Goal: Complete application form

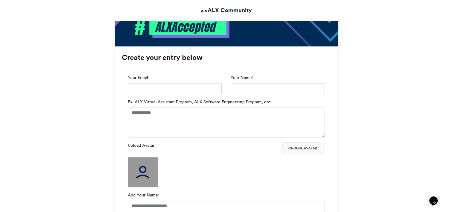
scroll to position [365, 0]
click at [144, 89] on input "Your Email *" at bounding box center [175, 88] width 94 height 11
type input "**********"
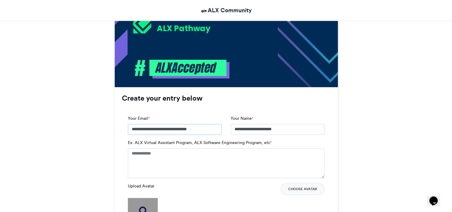
scroll to position [325, 0]
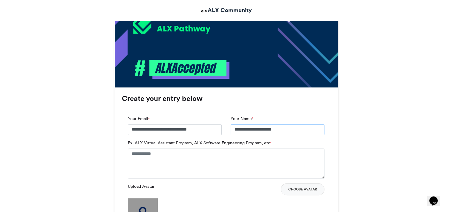
drag, startPoint x: 246, startPoint y: 130, endPoint x: 288, endPoint y: 129, distance: 41.3
click at [288, 129] on input "**********" at bounding box center [278, 129] width 94 height 11
type input "*****"
click at [183, 156] on textarea "Ex. ALX Virtual Assistant Program, ALX Software Engineering Program, etc *" at bounding box center [226, 163] width 197 height 30
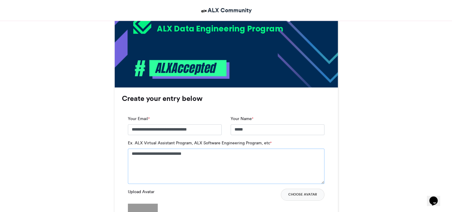
type textarea "**********"
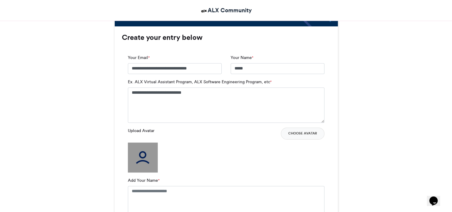
scroll to position [386, 0]
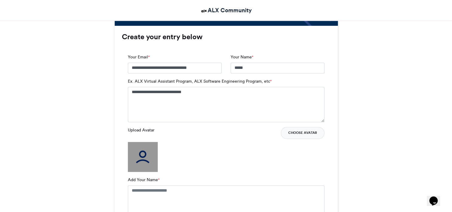
click at [297, 132] on button "Choose Avatar" at bounding box center [303, 133] width 44 height 12
click at [147, 158] on img at bounding box center [143, 157] width 30 height 30
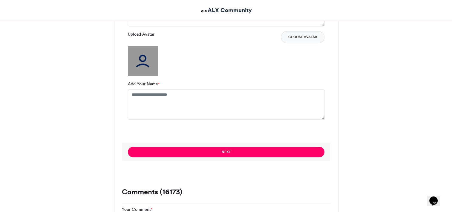
scroll to position [483, 0]
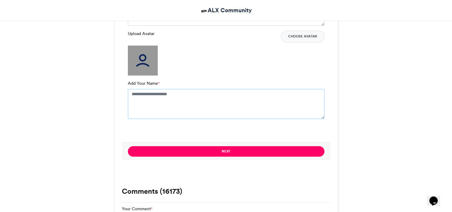
click at [148, 96] on textarea "Add Your Name *" at bounding box center [226, 104] width 197 height 30
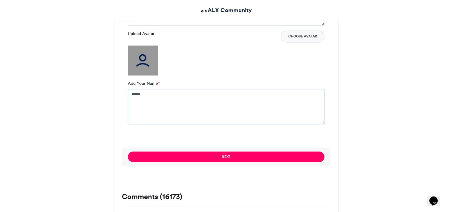
type textarea "*****"
click at [167, 149] on div "Next" at bounding box center [226, 156] width 209 height 18
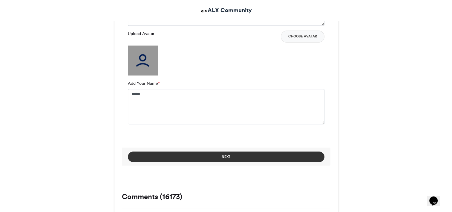
click at [167, 152] on button "Next" at bounding box center [226, 156] width 197 height 10
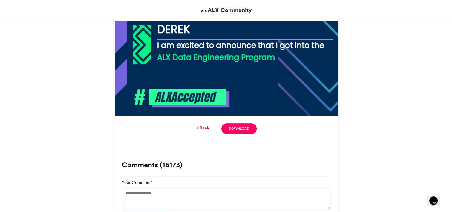
scroll to position [297, 0]
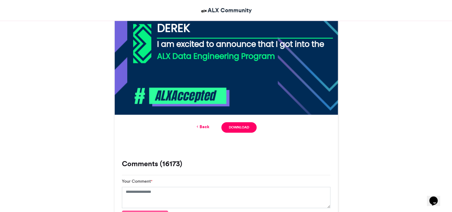
click at [201, 123] on link "Back" at bounding box center [203, 126] width 14 height 6
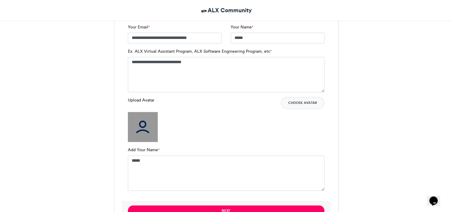
scroll to position [416, 0]
click at [144, 122] on img at bounding box center [143, 127] width 30 height 30
click at [307, 103] on button "Choose Avatar" at bounding box center [303, 103] width 44 height 12
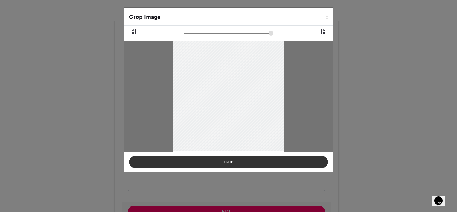
click at [216, 163] on button "Crop" at bounding box center [228, 162] width 199 height 12
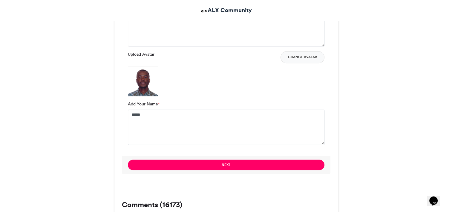
scroll to position [463, 0]
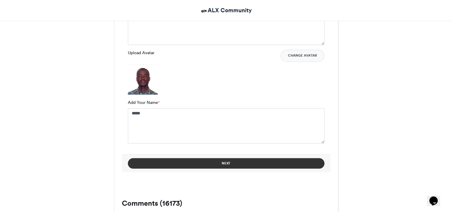
click at [227, 167] on button "Next" at bounding box center [226, 163] width 197 height 10
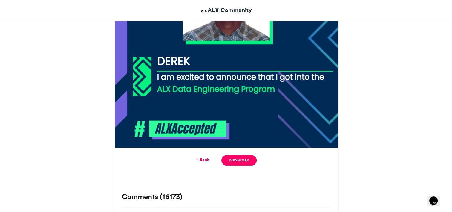
scroll to position [271, 0]
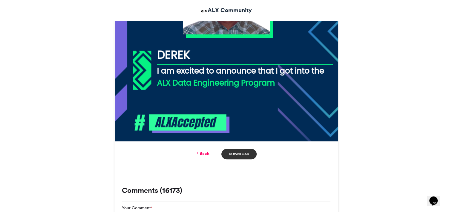
click at [234, 154] on link "Download" at bounding box center [239, 154] width 35 height 10
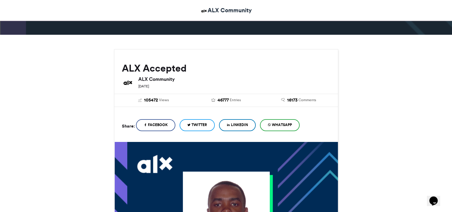
scroll to position [0, 0]
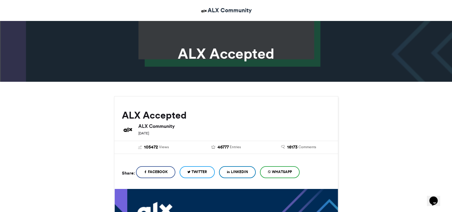
click at [241, 172] on span "LinkedIn" at bounding box center [239, 171] width 17 height 5
